Goal: Transaction & Acquisition: Book appointment/travel/reservation

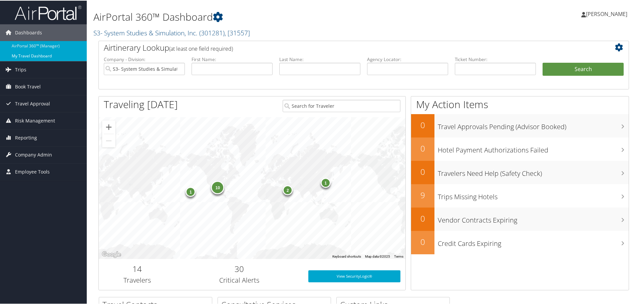
click at [24, 57] on link "My Travel Dashboard" at bounding box center [43, 55] width 87 height 10
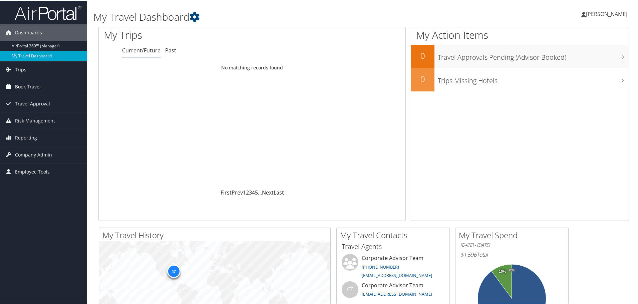
click at [47, 87] on link "Book Travel" at bounding box center [43, 86] width 87 height 17
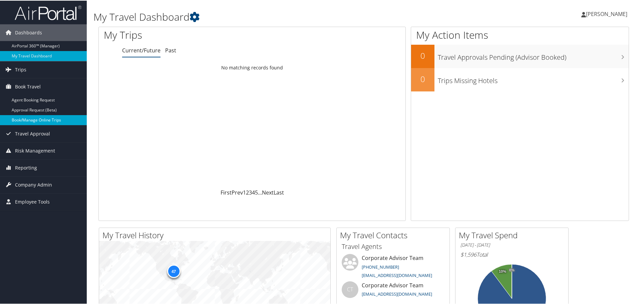
click at [40, 118] on link "Book/Manage Online Trips" at bounding box center [43, 119] width 87 height 10
